Goal: Transaction & Acquisition: Book appointment/travel/reservation

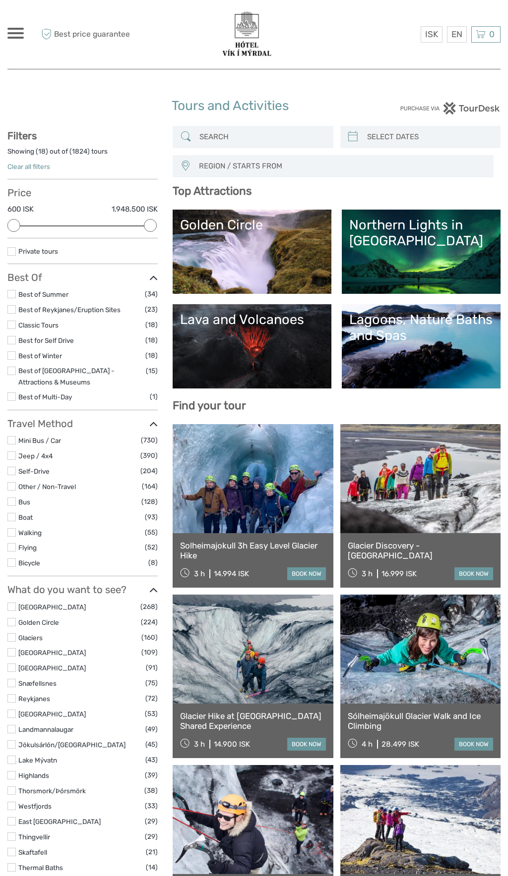
select select
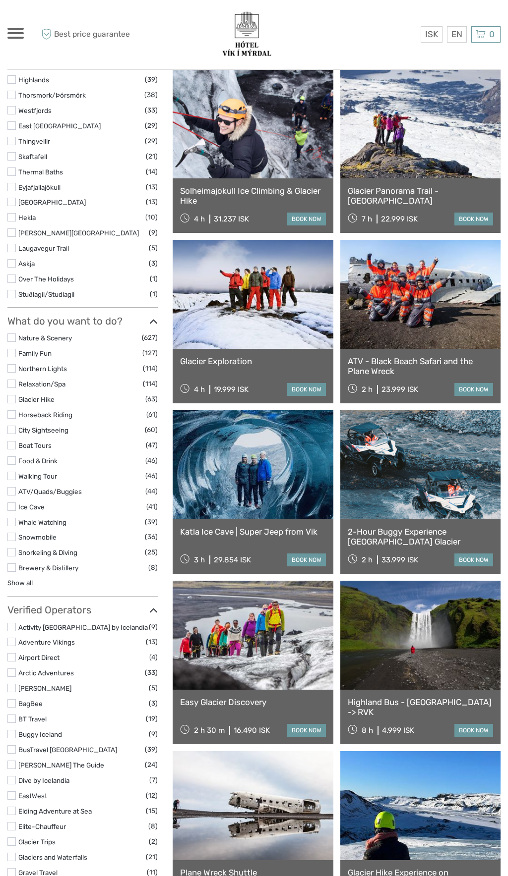
scroll to position [699, 0]
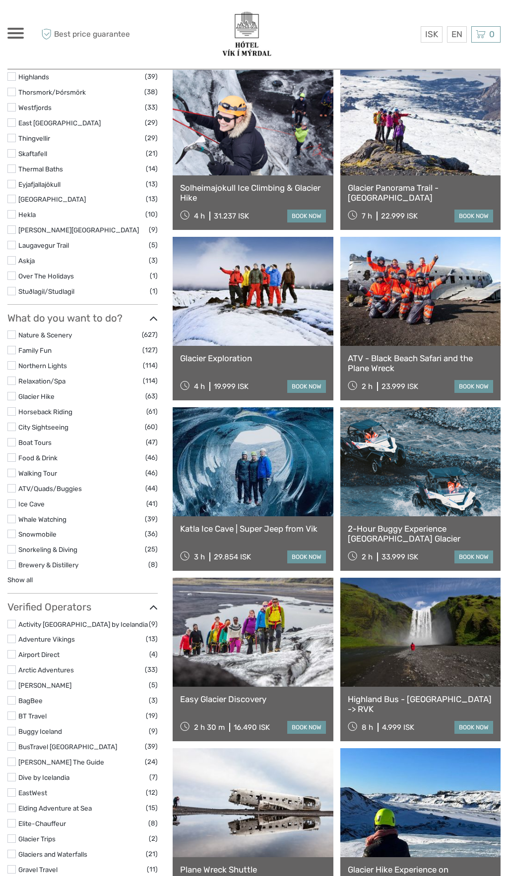
click at [214, 475] on link at bounding box center [252, 461] width 160 height 109
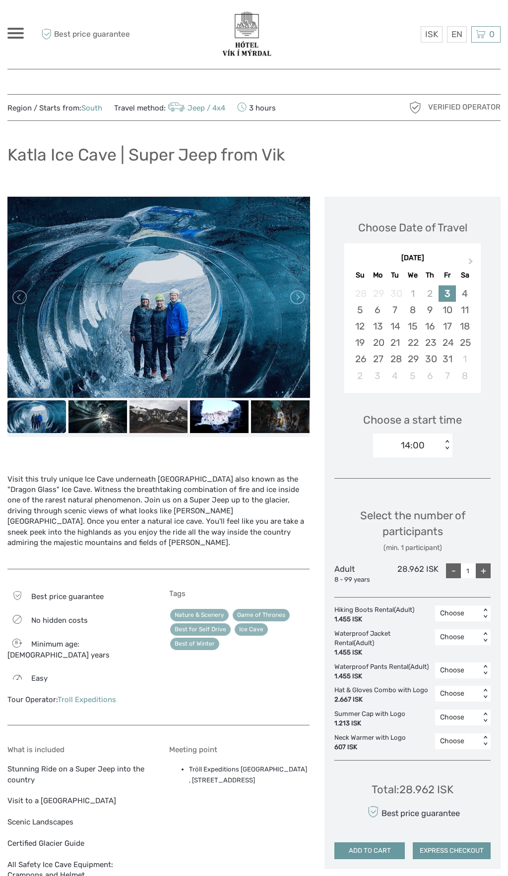
click at [471, 571] on input "1" at bounding box center [467, 571] width 15 height 15
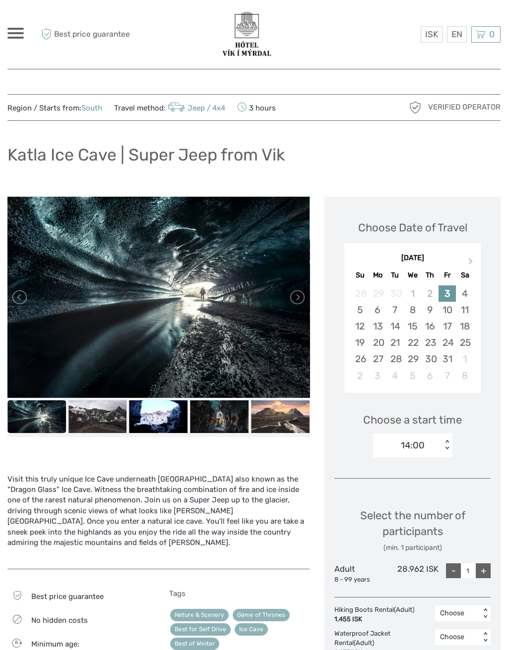
click at [483, 571] on div "+" at bounding box center [482, 571] width 15 height 15
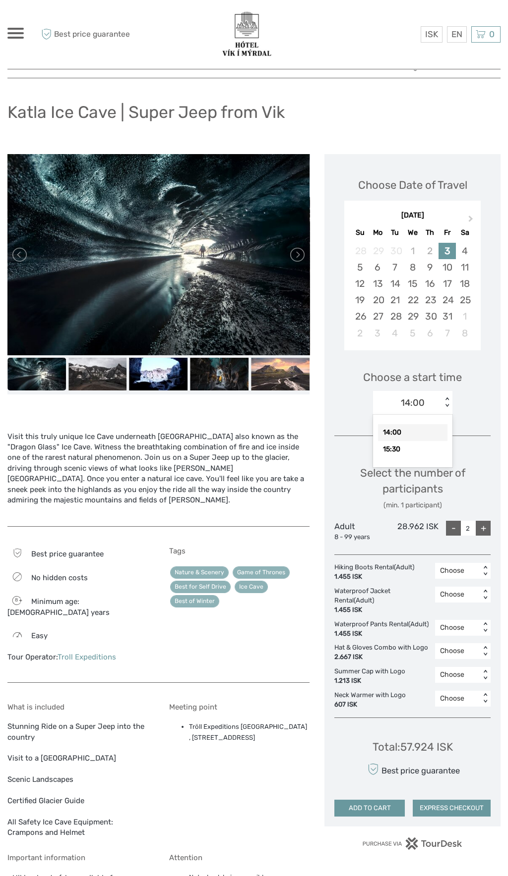
scroll to position [42, 0]
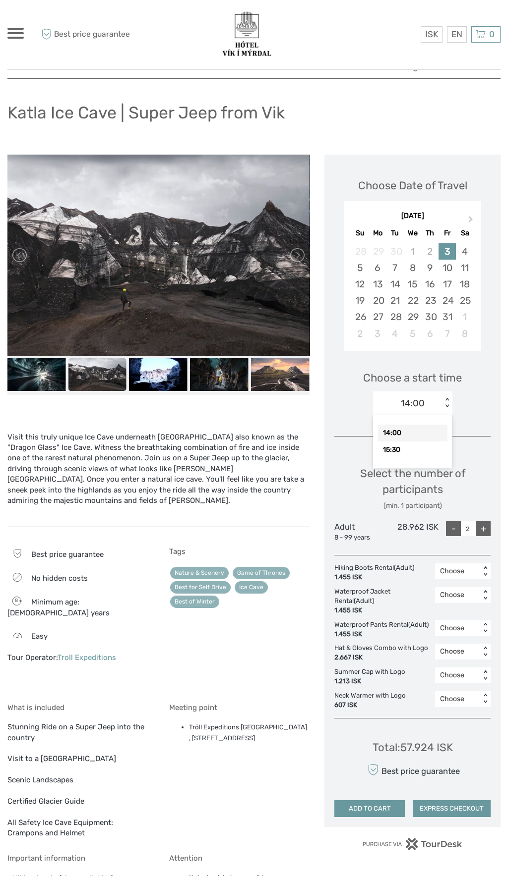
click at [387, 431] on div "14:00" at bounding box center [412, 433] width 69 height 17
click at [296, 255] on link at bounding box center [296, 255] width 16 height 16
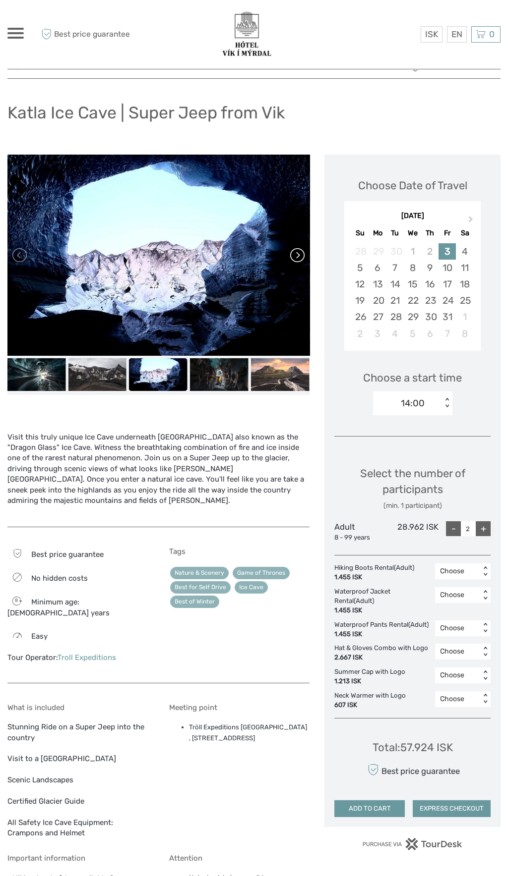
click at [291, 254] on link at bounding box center [296, 255] width 16 height 16
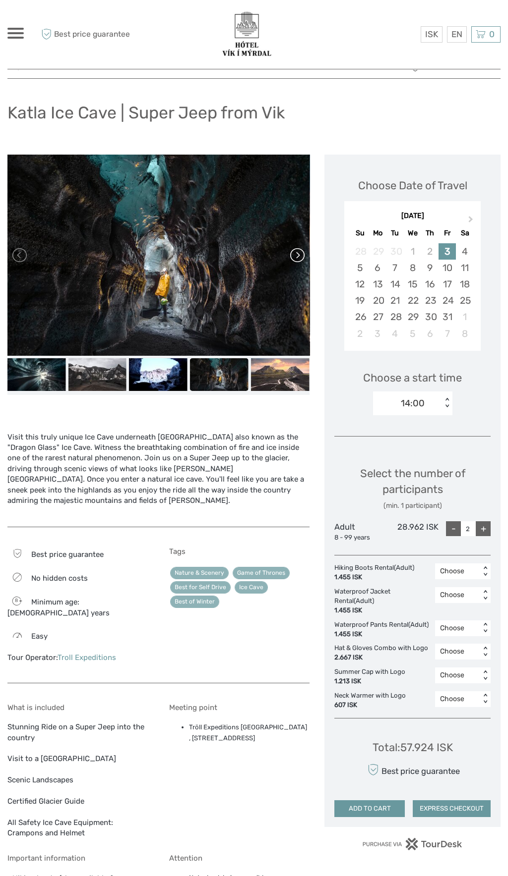
click at [292, 257] on link at bounding box center [296, 255] width 16 height 16
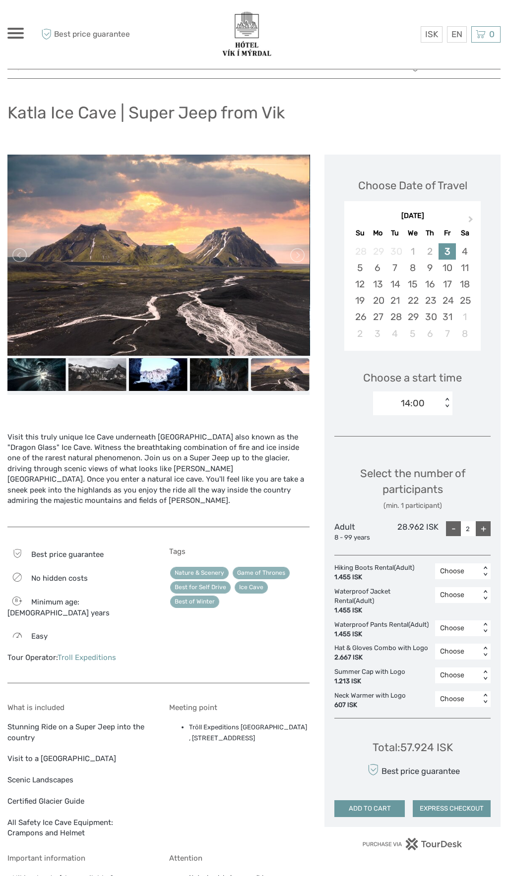
click at [14, 814] on div "What is included Stunning Ride on a Super Jeep into the country Visit to a Natu…" at bounding box center [77, 771] width 141 height 136
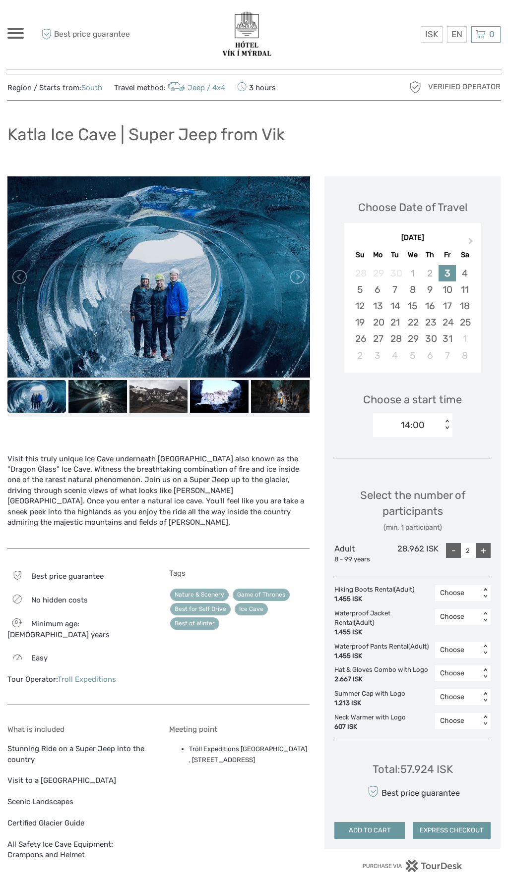
scroll to position [0, 0]
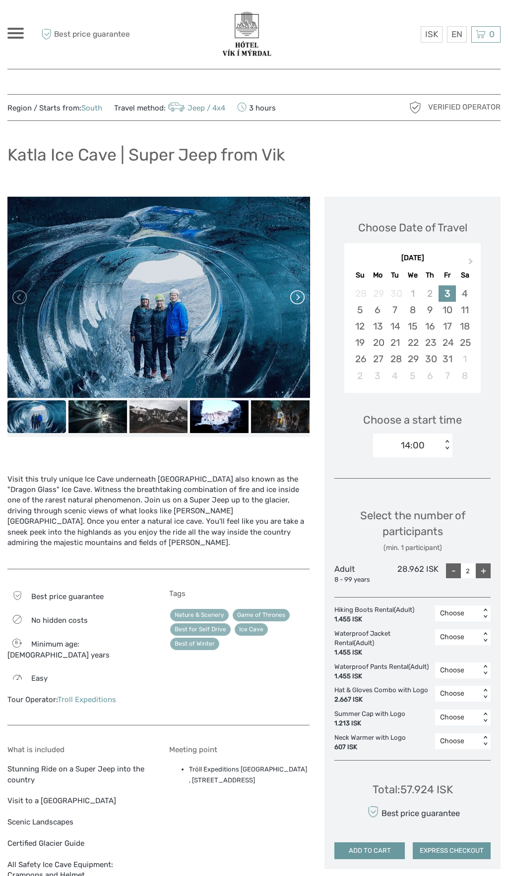
click at [292, 303] on link at bounding box center [296, 297] width 16 height 16
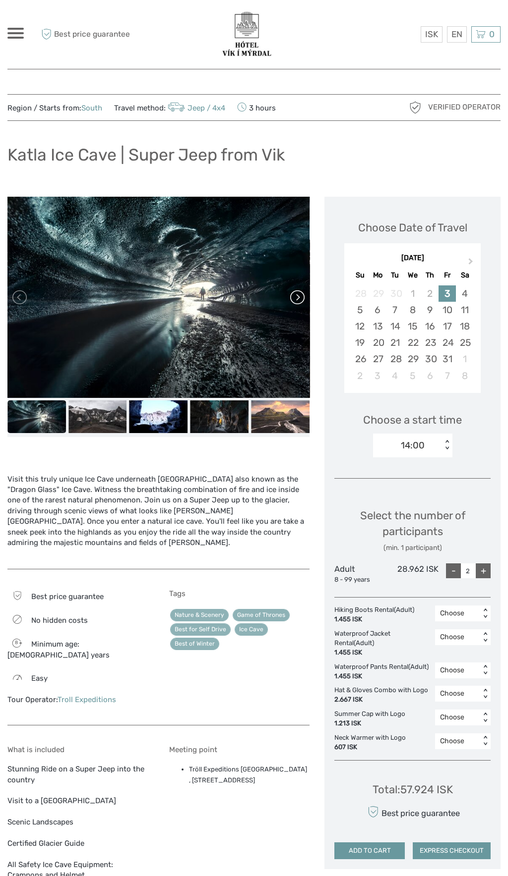
click at [298, 297] on link at bounding box center [296, 297] width 16 height 16
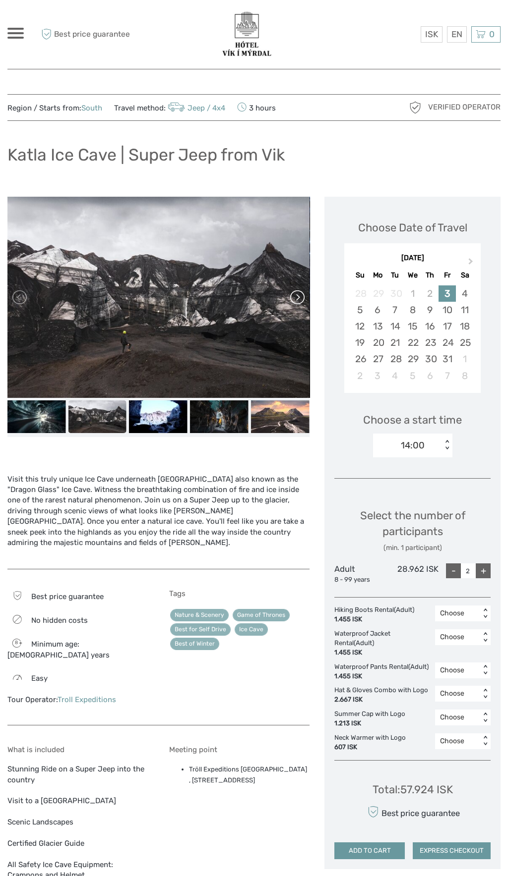
click at [303, 298] on link at bounding box center [296, 297] width 16 height 16
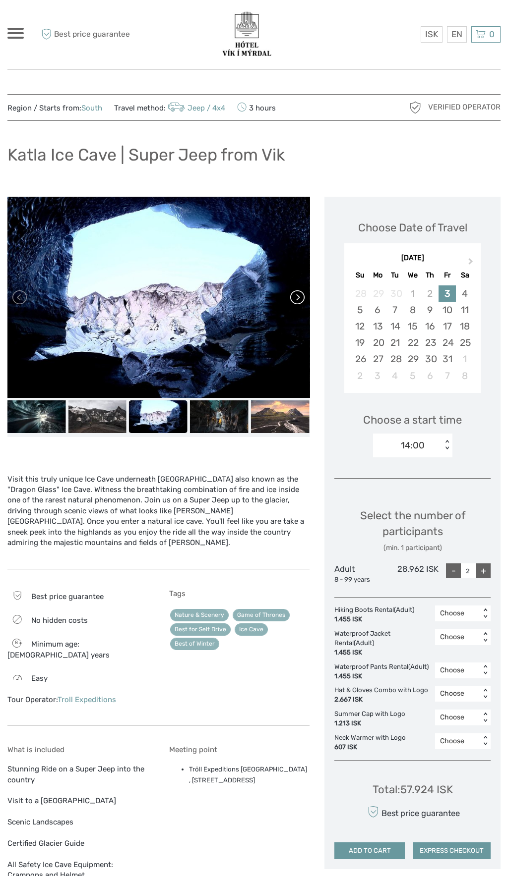
click at [292, 297] on link at bounding box center [296, 297] width 16 height 16
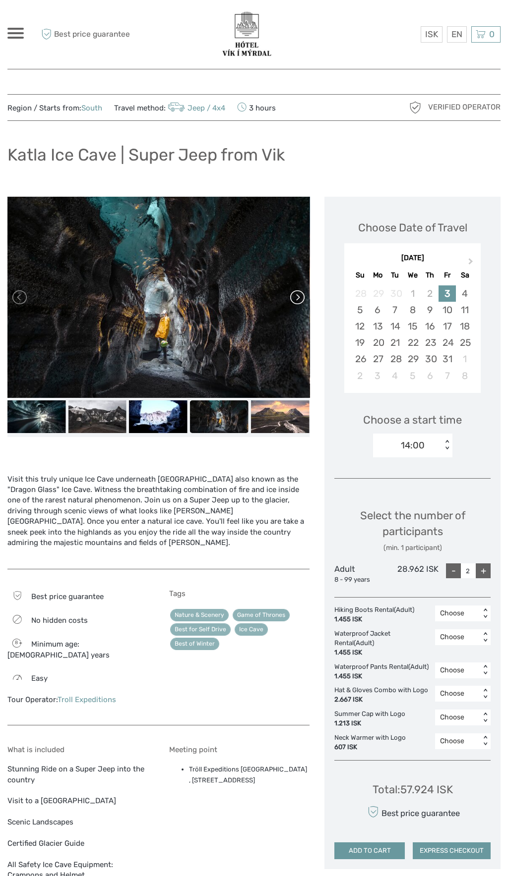
click at [301, 302] on link at bounding box center [296, 297] width 16 height 16
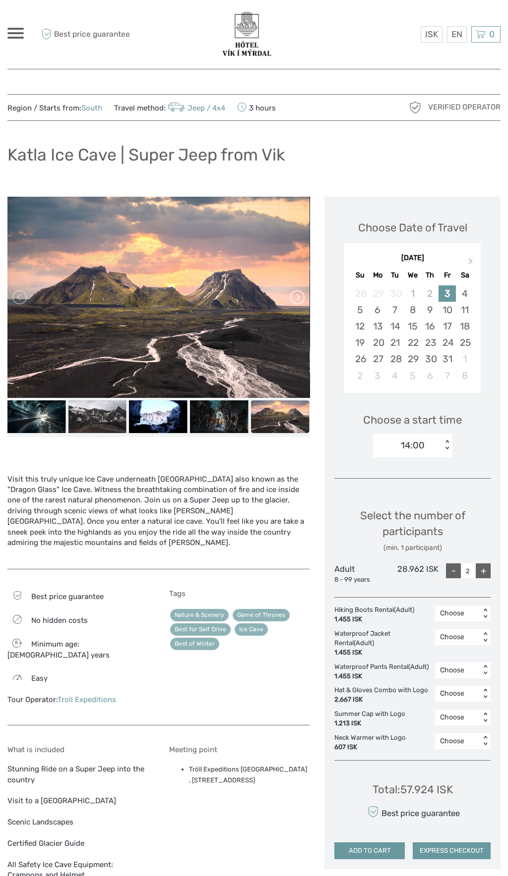
click at [297, 302] on link at bounding box center [296, 297] width 16 height 16
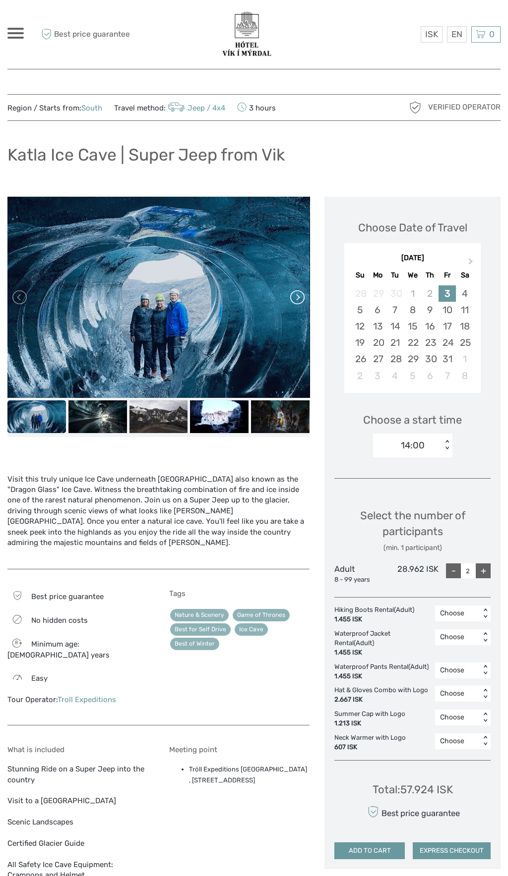
click at [301, 299] on link at bounding box center [296, 297] width 16 height 16
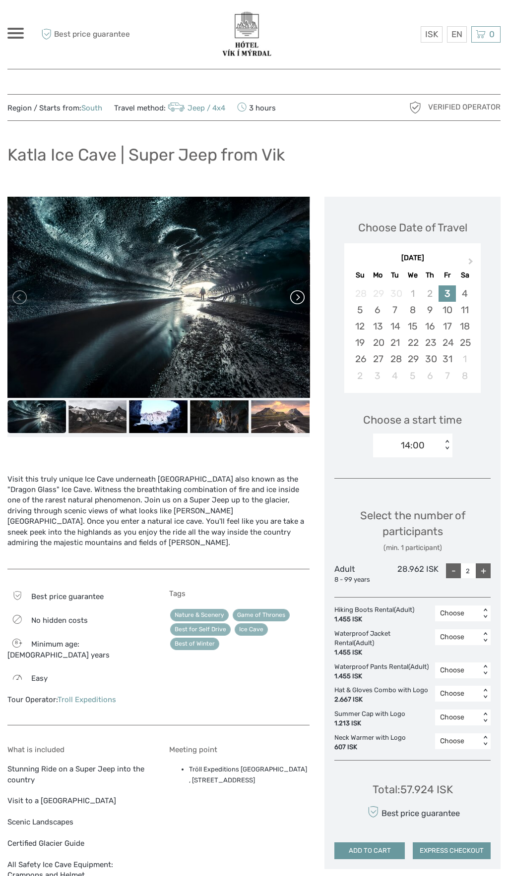
click at [302, 302] on link at bounding box center [296, 297] width 16 height 16
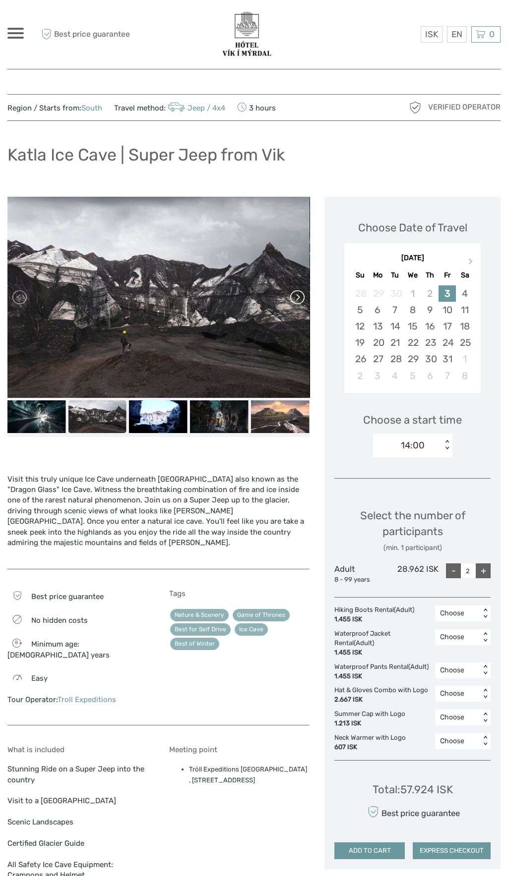
click at [301, 303] on link at bounding box center [296, 297] width 16 height 16
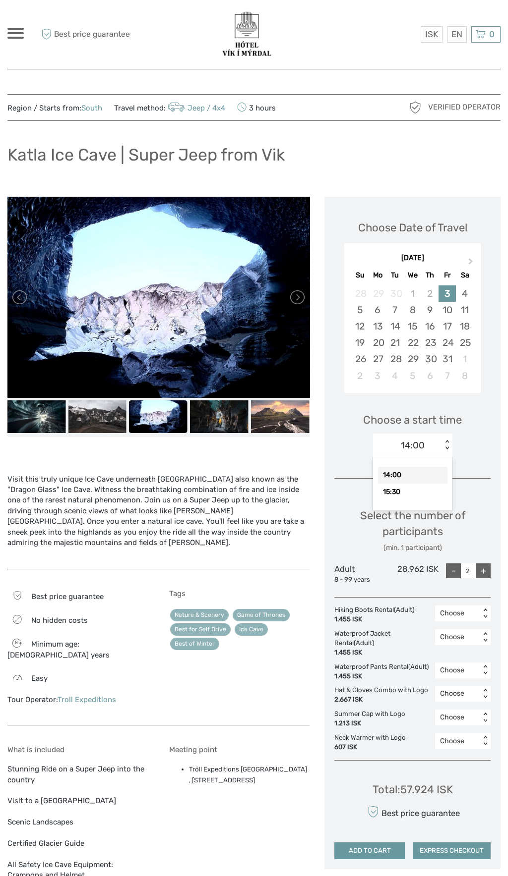
click at [399, 493] on div "15:30" at bounding box center [412, 492] width 69 height 17
click at [472, 569] on input "1" at bounding box center [467, 571] width 15 height 15
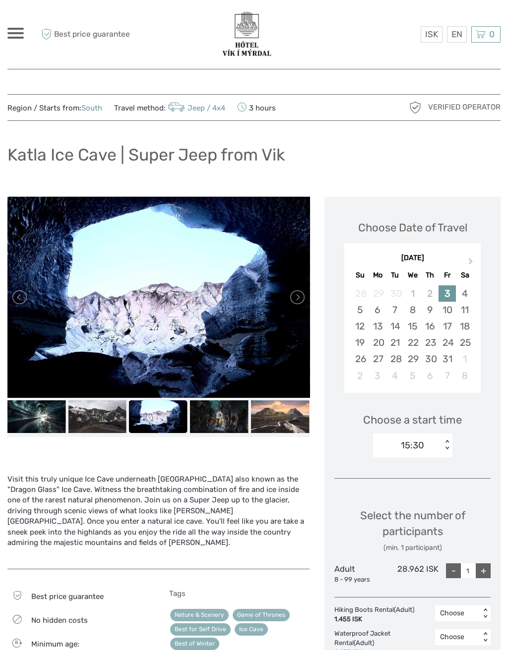
click at [476, 568] on div "+" at bounding box center [482, 571] width 15 height 15
type input "2"
